Goal: Information Seeking & Learning: Understand process/instructions

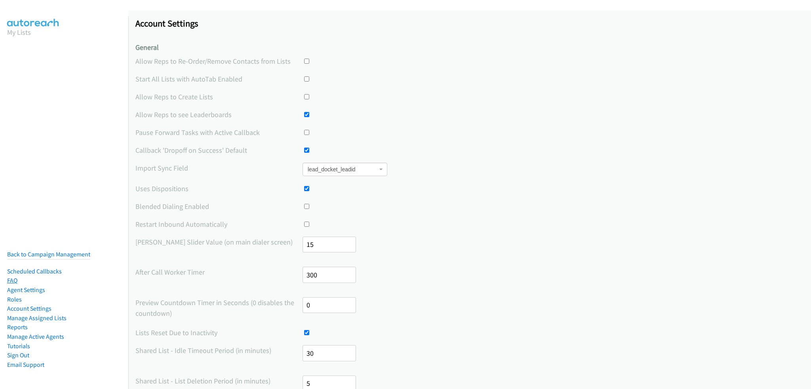
click at [13, 277] on link "FAQ" at bounding box center [12, 281] width 10 height 8
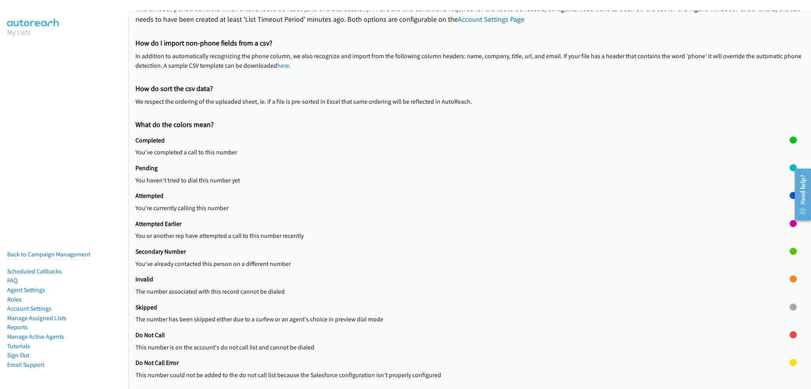
scroll to position [179, 0]
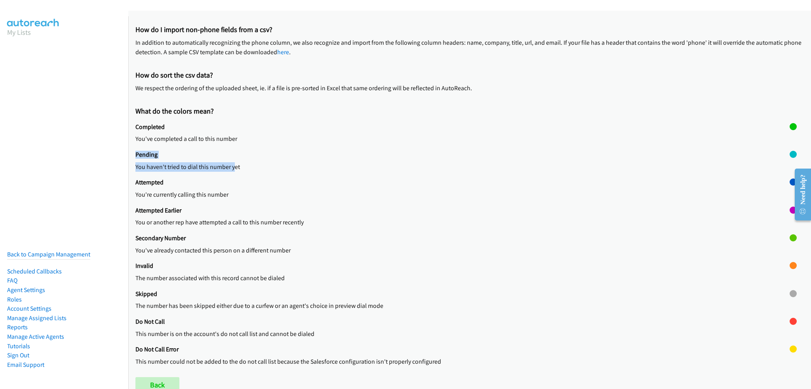
drag, startPoint x: 135, startPoint y: 153, endPoint x: 232, endPoint y: 169, distance: 98.6
click at [232, 169] on div "Pending You haven't tried to dial this number yet" at bounding box center [462, 165] width 654 height 28
click at [232, 169] on p "You haven't tried to dial this number yet" at bounding box center [462, 166] width 654 height 9
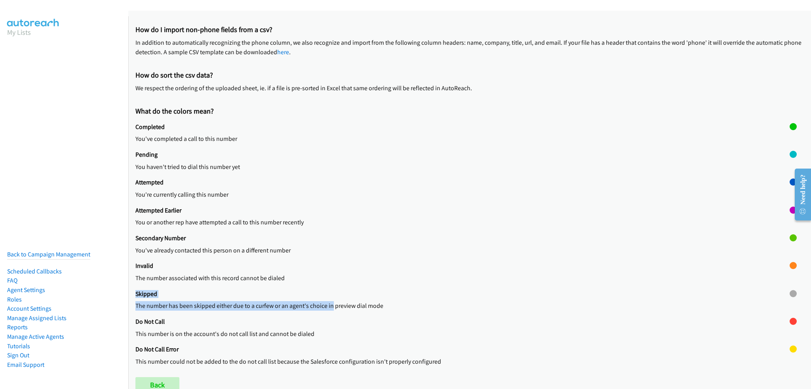
drag, startPoint x: 137, startPoint y: 293, endPoint x: 330, endPoint y: 309, distance: 193.4
click at [330, 310] on div "Skipped The number has been skipped either due to a curfew or an agent's choice…" at bounding box center [462, 304] width 654 height 28
click at [334, 306] on p "The number has been skipped either due to a curfew or an agent's choice in prev…" at bounding box center [462, 305] width 654 height 9
drag, startPoint x: 367, startPoint y: 92, endPoint x: 347, endPoint y: 91, distance: 19.8
click at [366, 92] on p "We respect the ordering of the uploaded sheet, ie. if a file is pre-sorted in E…" at bounding box center [469, 88] width 668 height 9
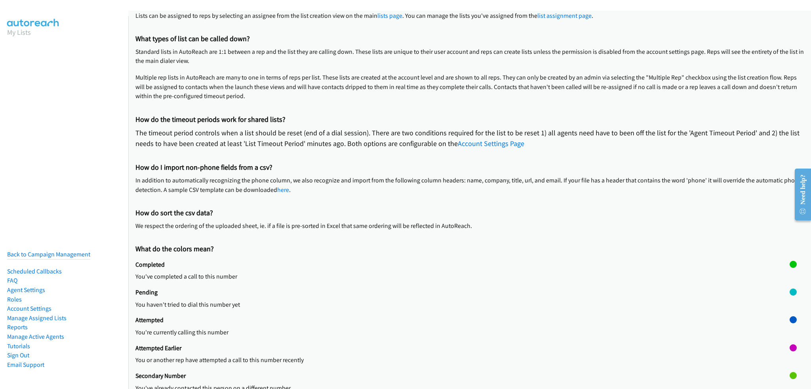
scroll to position [0, 0]
